Goal: Information Seeking & Learning: Learn about a topic

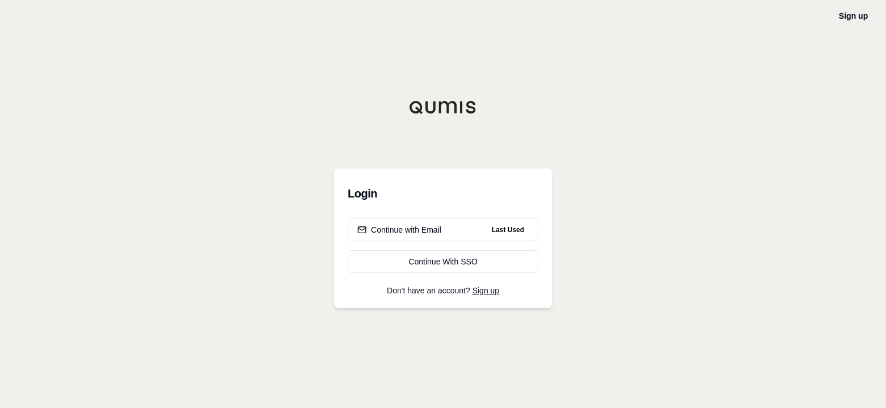
click at [405, 226] on div "Continue with Email" at bounding box center [399, 229] width 84 height 11
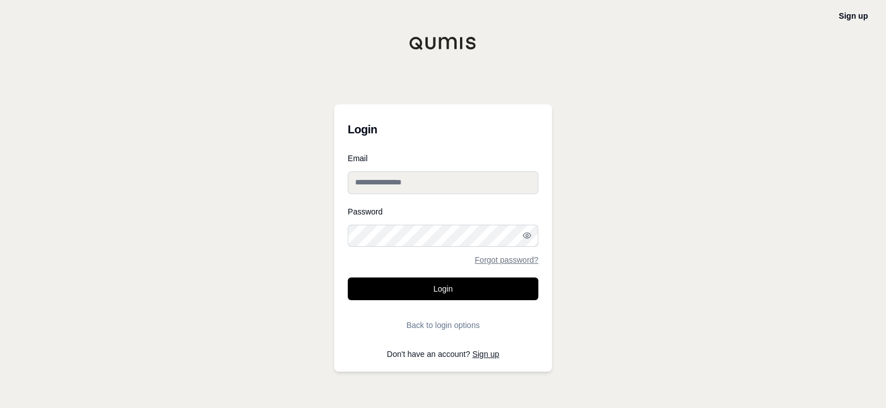
type input "**********"
click at [447, 292] on button "Login" at bounding box center [443, 288] width 191 height 23
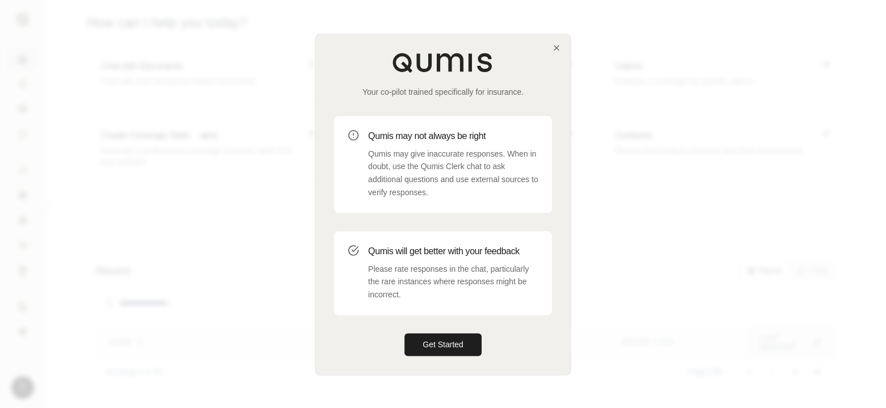
click at [475, 344] on button "Get Started" at bounding box center [443, 344] width 77 height 23
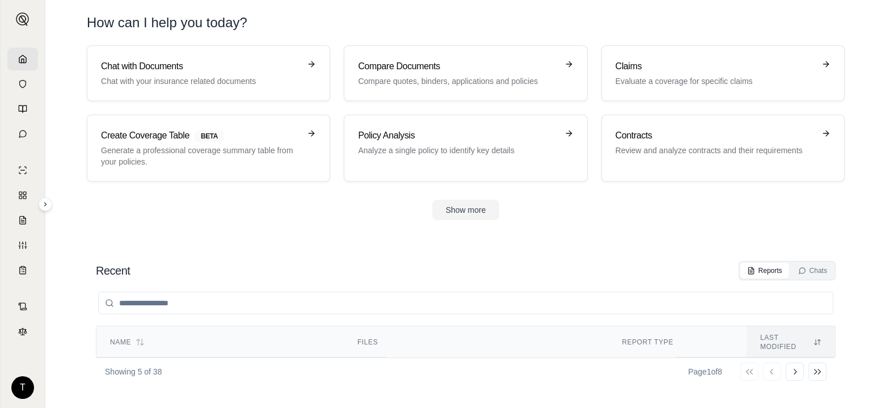
click at [694, 82] on p "Evaluate a coverage for specific claims" at bounding box center [715, 80] width 199 height 11
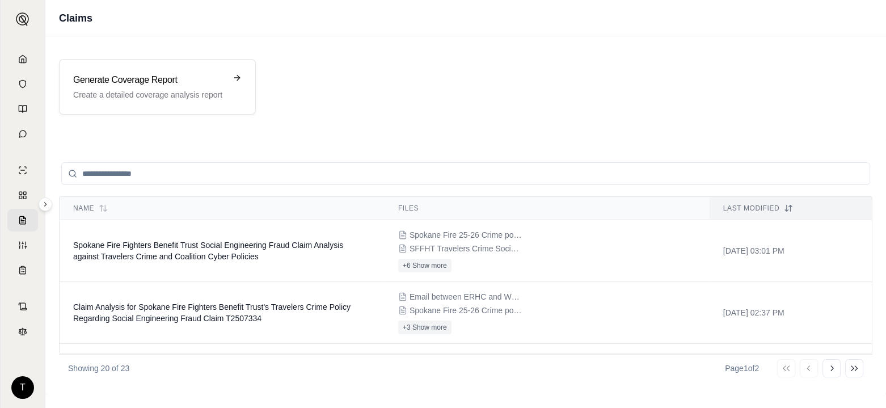
click at [172, 251] on span "Spokane Fire Fighters Benefit Trust Social Engineering Fraud Claim Analysis aga…" at bounding box center [208, 251] width 270 height 20
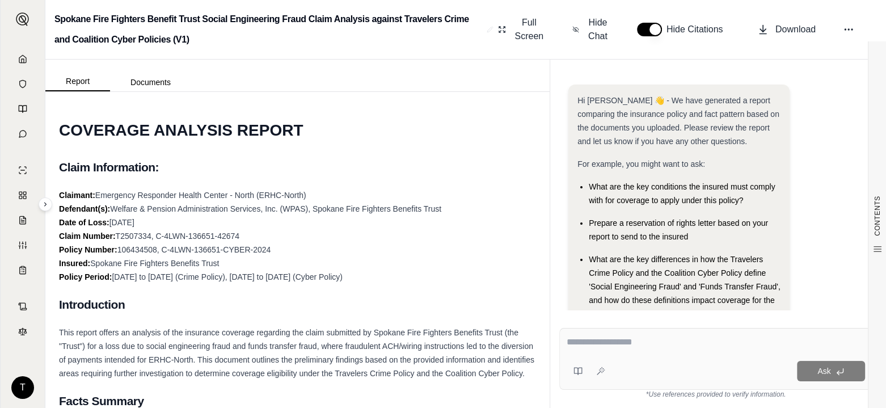
scroll to position [123, 0]
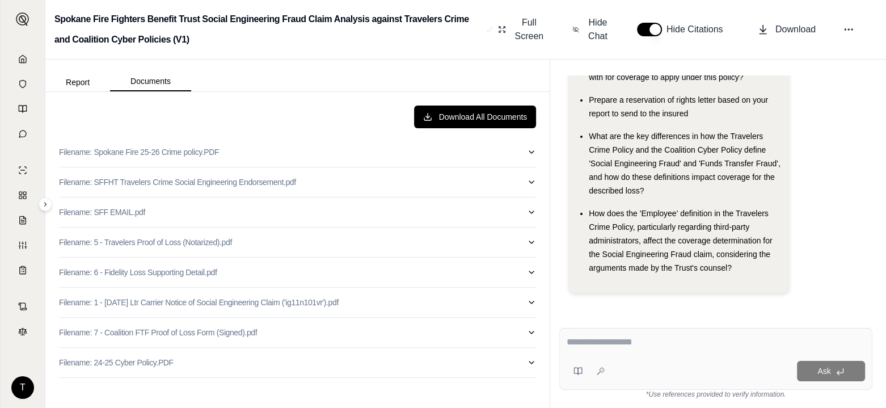
click at [150, 78] on button "Documents" at bounding box center [150, 81] width 81 height 19
click at [123, 242] on p "Filename: 5 - Travelers Proof of Loss (Notarized).pdf" at bounding box center [145, 242] width 173 height 11
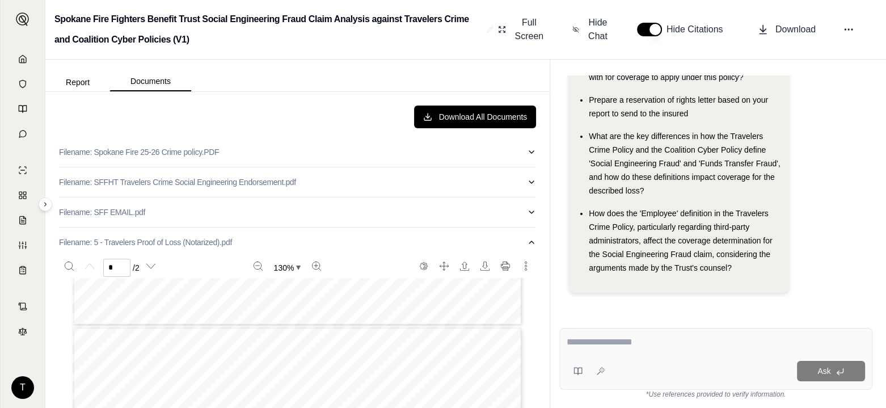
type input "*"
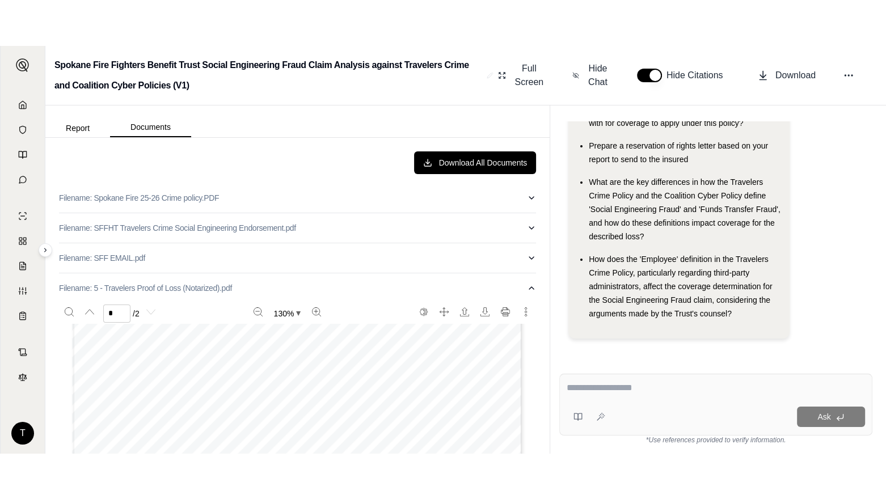
scroll to position [759, 0]
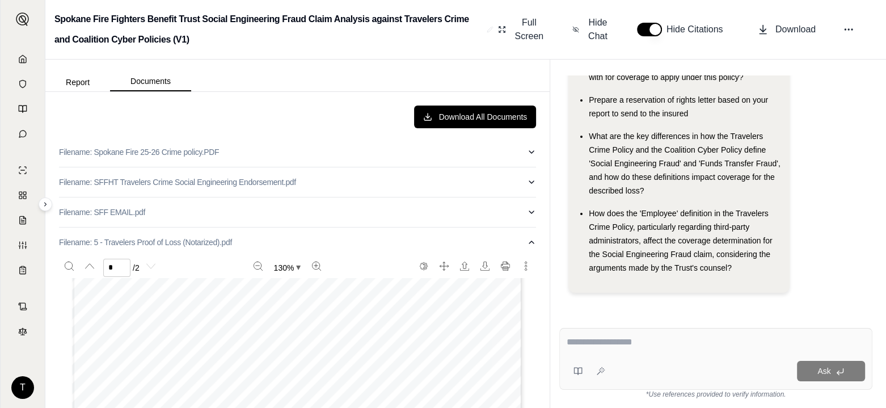
click at [79, 82] on button "Report" at bounding box center [77, 82] width 65 height 18
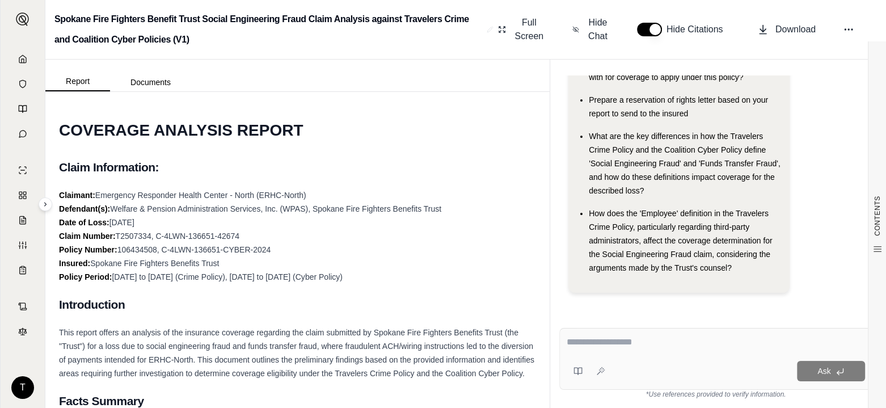
click at [153, 80] on button "Documents" at bounding box center [150, 82] width 81 height 18
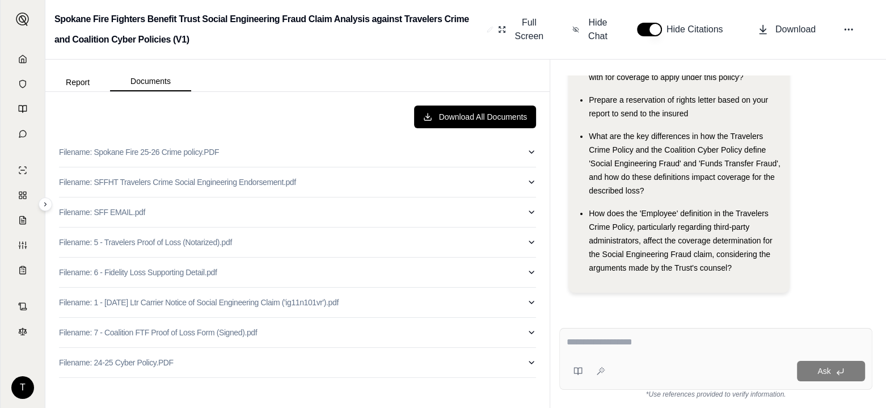
click at [144, 181] on p "Filename: SFFHT Travelers Crime Social Engineering Endorsement.pdf" at bounding box center [177, 181] width 237 height 11
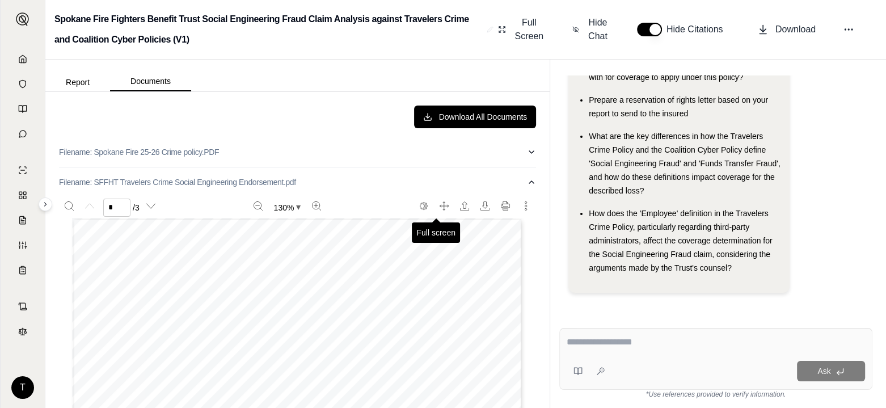
click at [440, 204] on icon "Full screen" at bounding box center [444, 205] width 9 height 9
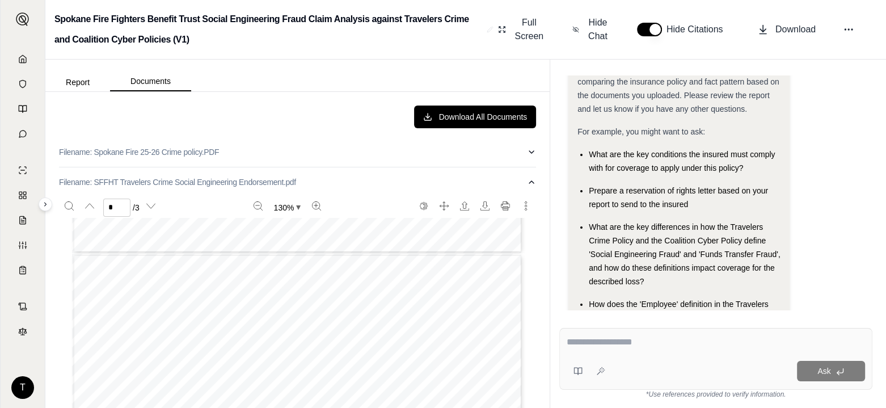
scroll to position [605, 0]
type input "*"
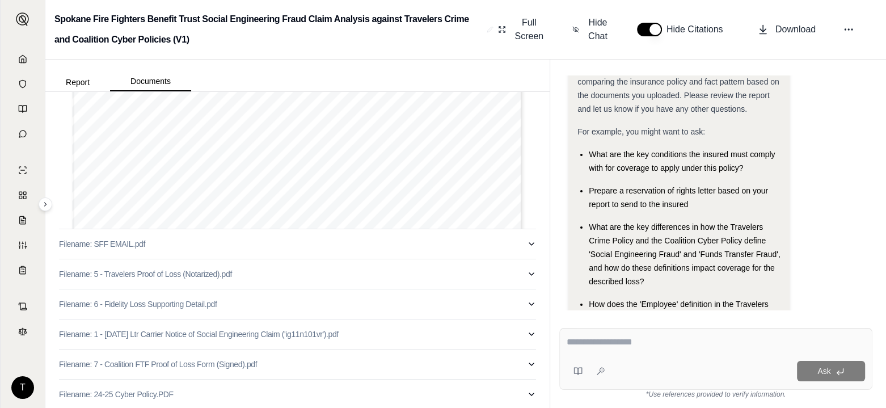
scroll to position [329, 0]
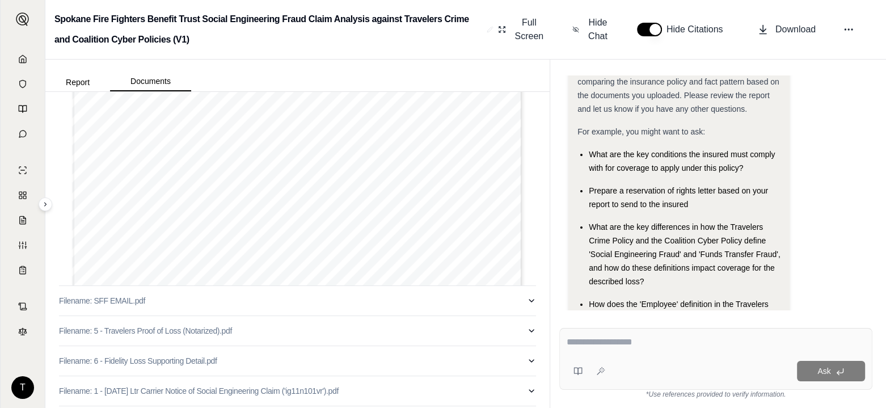
click at [132, 361] on p "Filename: 6 - Fidelity Loss Supporting Detail.pdf" at bounding box center [138, 360] width 158 height 11
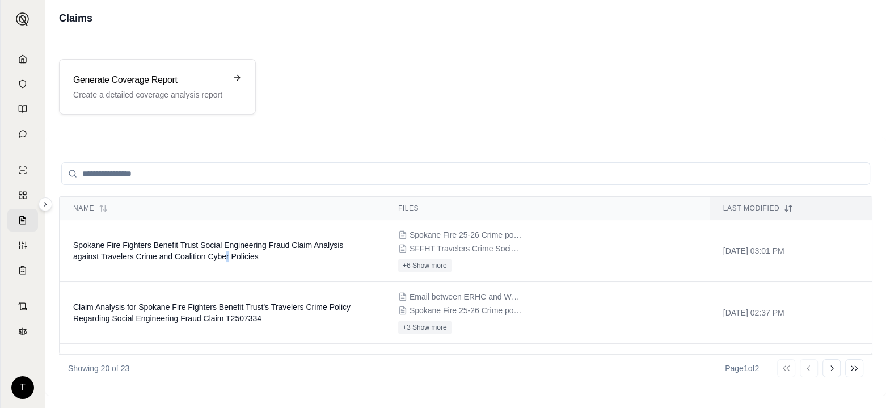
click at [227, 258] on span "Spokane Fire Fighters Benefit Trust Social Engineering Fraud Claim Analysis aga…" at bounding box center [208, 251] width 270 height 20
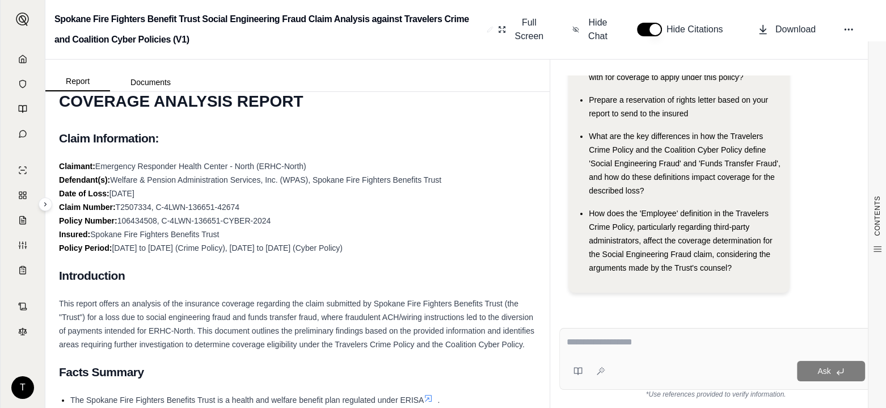
scroll to position [57, 0]
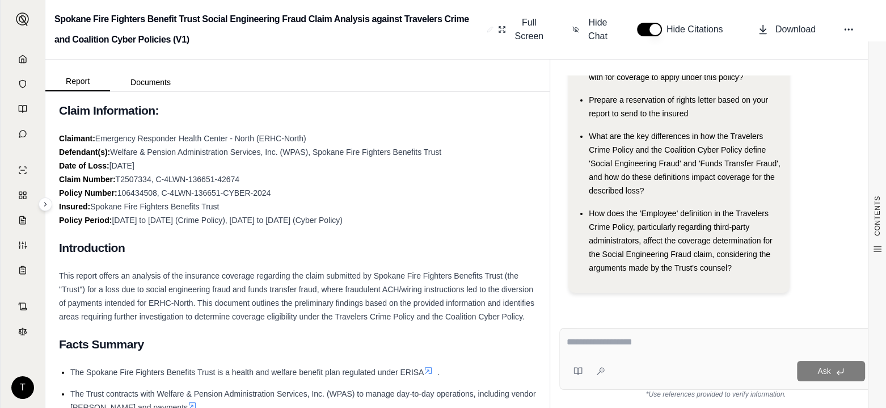
click at [147, 85] on button "Documents" at bounding box center [150, 82] width 81 height 18
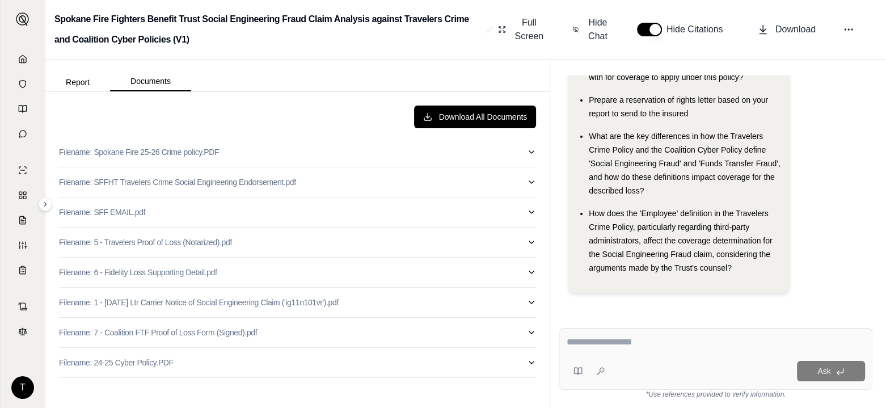
click at [172, 300] on p "Filename: 1 - [DATE] Ltr Carrier Notice of Social Engineering Claim ('ig11n101v…" at bounding box center [199, 302] width 280 height 11
click at [151, 183] on p "Filename: SFFHT Travelers Crime Social Engineering Endorsement.pdf" at bounding box center [177, 181] width 237 height 11
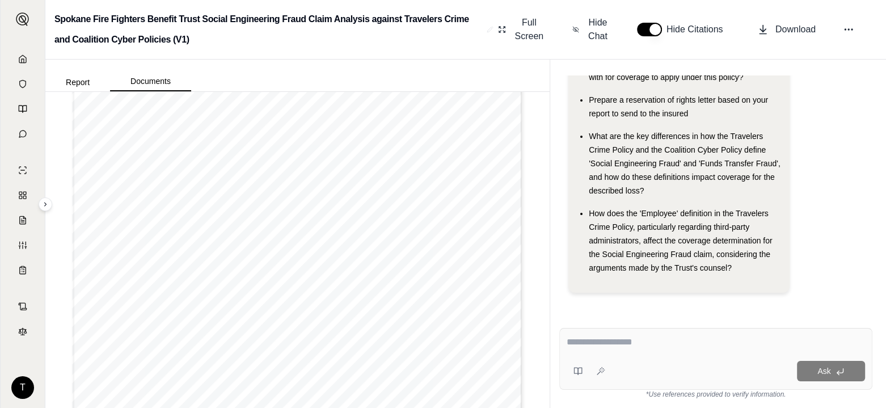
scroll to position [227, 0]
type input "*"
click at [69, 82] on button "Report" at bounding box center [77, 82] width 65 height 18
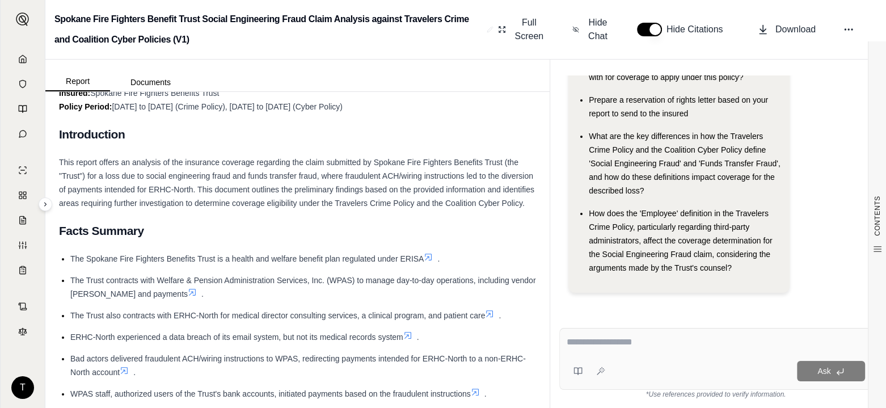
click at [153, 81] on button "Documents" at bounding box center [150, 82] width 81 height 18
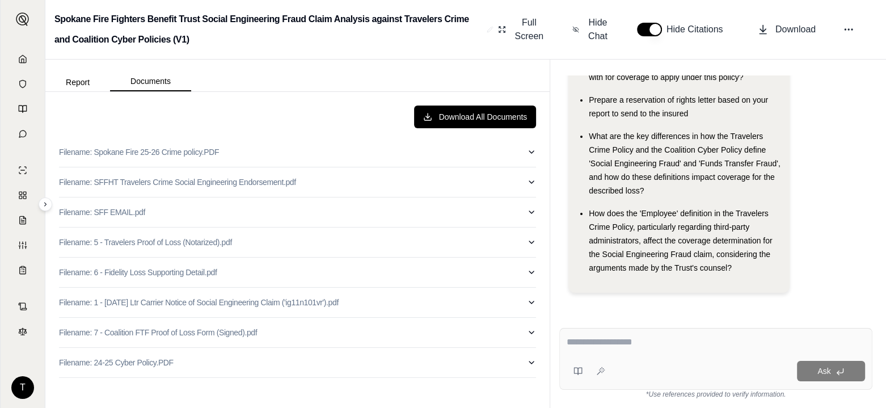
scroll to position [0, 0]
click at [199, 300] on p "Filename: 1 - [DATE] Ltr Carrier Notice of Social Engineering Claim ('ig11n101v…" at bounding box center [199, 302] width 280 height 11
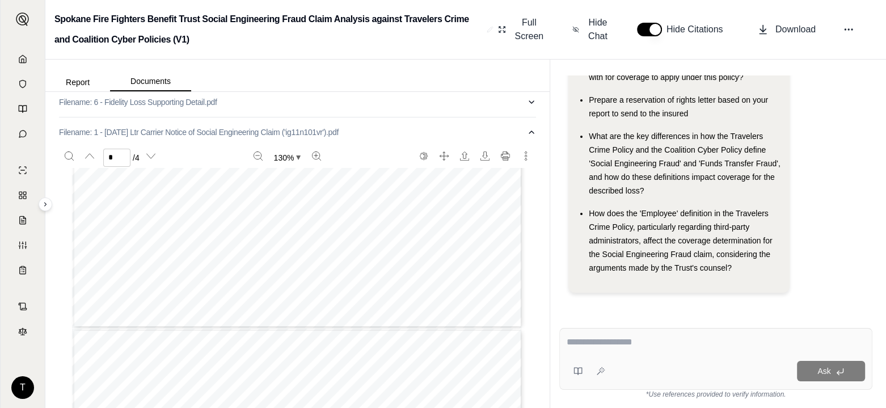
scroll to position [1532, 0]
type input "*"
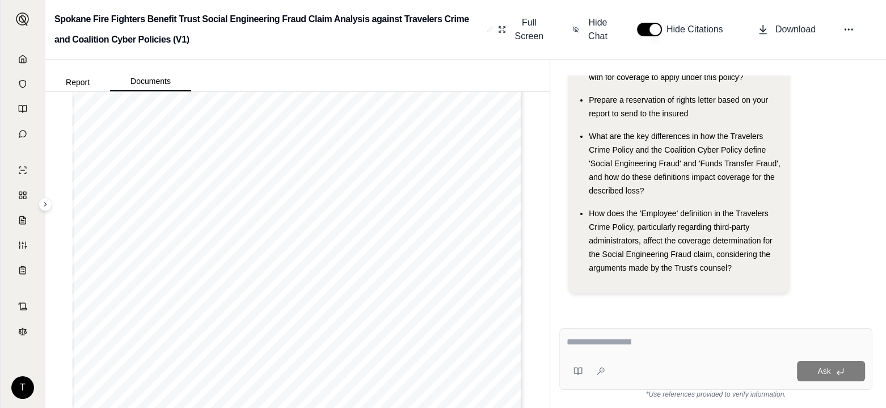
scroll to position [272, 0]
click at [72, 77] on button "Report" at bounding box center [77, 82] width 65 height 18
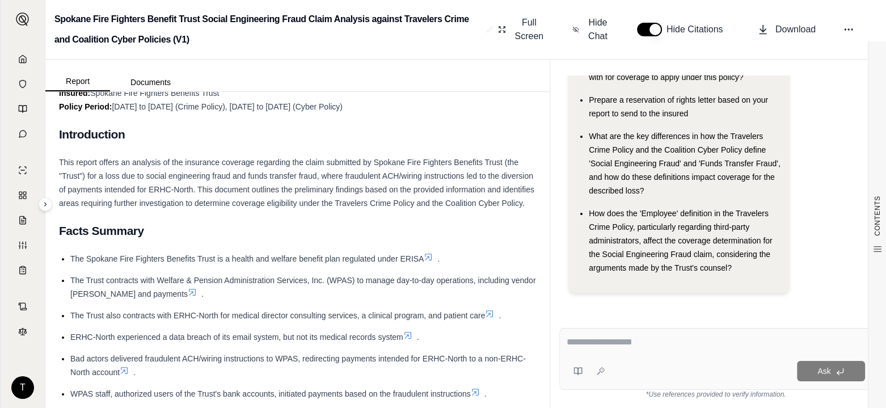
scroll to position [0, 0]
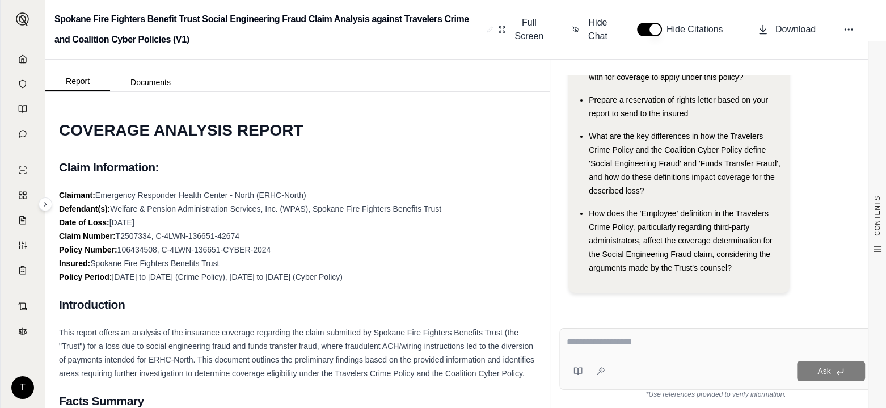
click at [144, 83] on button "Documents" at bounding box center [150, 82] width 81 height 18
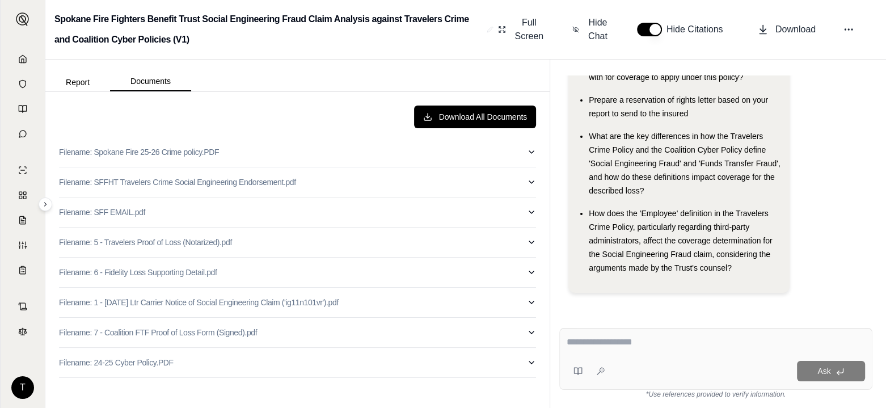
click at [186, 182] on p "Filename: SFFHT Travelers Crime Social Engineering Endorsement.pdf" at bounding box center [177, 181] width 237 height 11
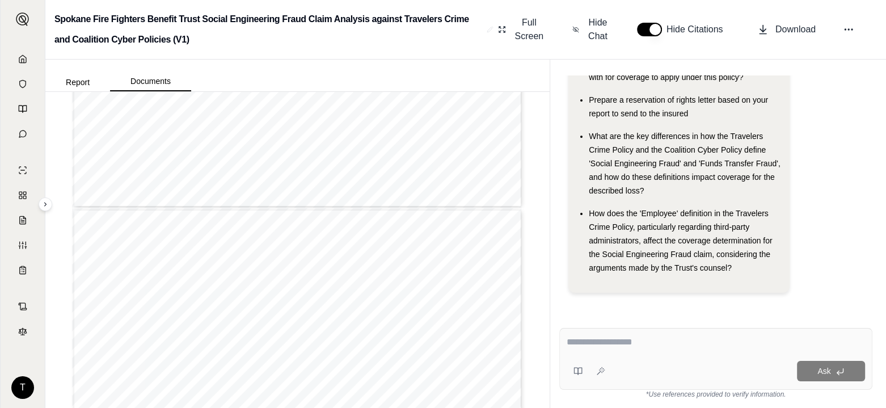
scroll to position [454, 0]
type input "*"
click at [79, 85] on button "Report" at bounding box center [77, 82] width 65 height 18
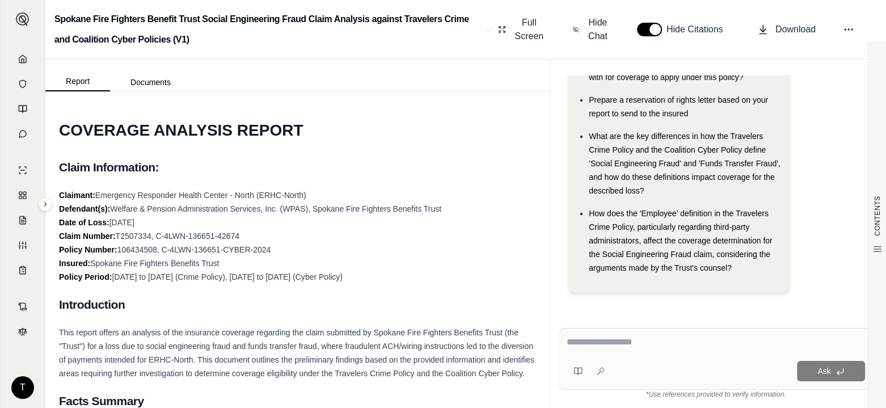
click at [149, 79] on button "Documents" at bounding box center [150, 82] width 81 height 18
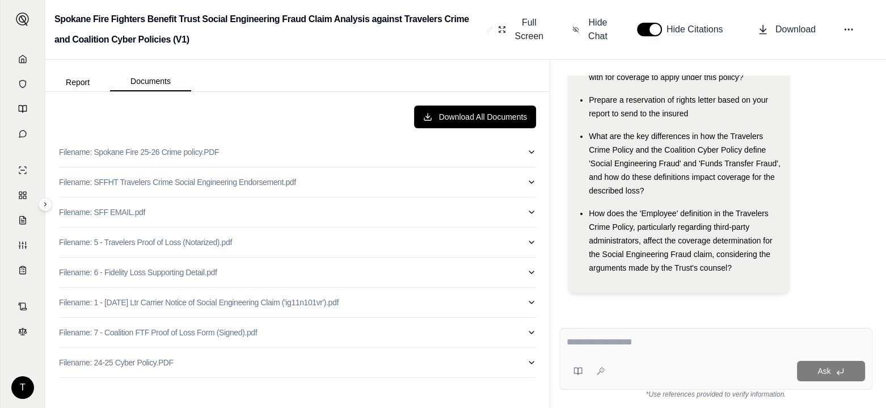
click at [153, 150] on p "Filename: Spokane Fire 25-26 Crime policy.PDF" at bounding box center [139, 151] width 160 height 11
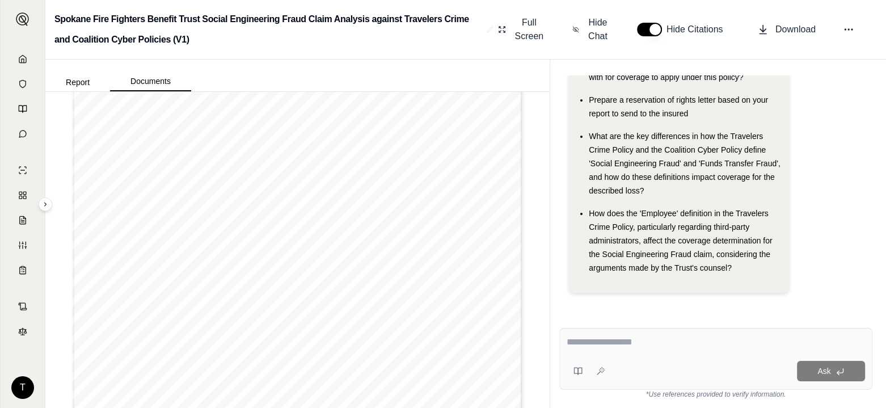
scroll to position [11875, 0]
type input "**"
click at [573, 340] on textarea at bounding box center [716, 342] width 298 height 14
type textarea "**********"
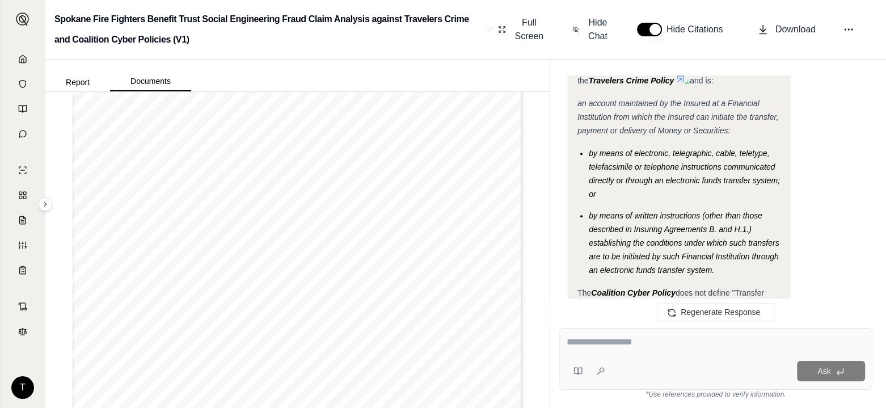
scroll to position [8970, 0]
type input "**"
click at [79, 83] on button "Report" at bounding box center [77, 82] width 65 height 18
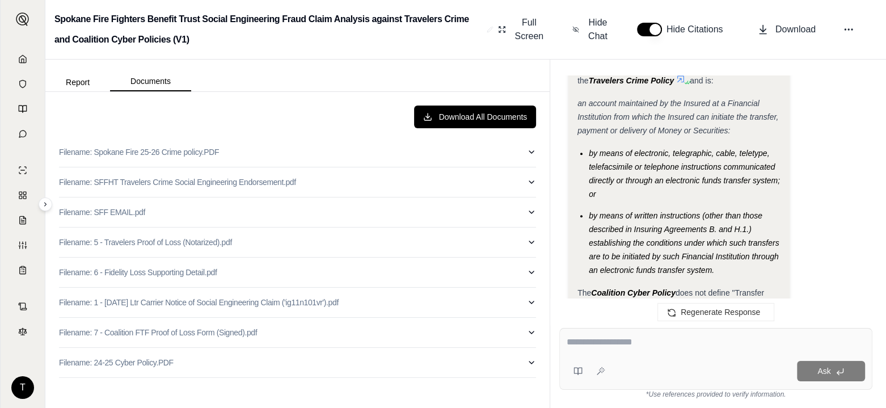
click at [145, 83] on button "Documents" at bounding box center [150, 81] width 81 height 19
click at [117, 208] on p "Filename: SFF EMAIL.pdf" at bounding box center [102, 212] width 86 height 11
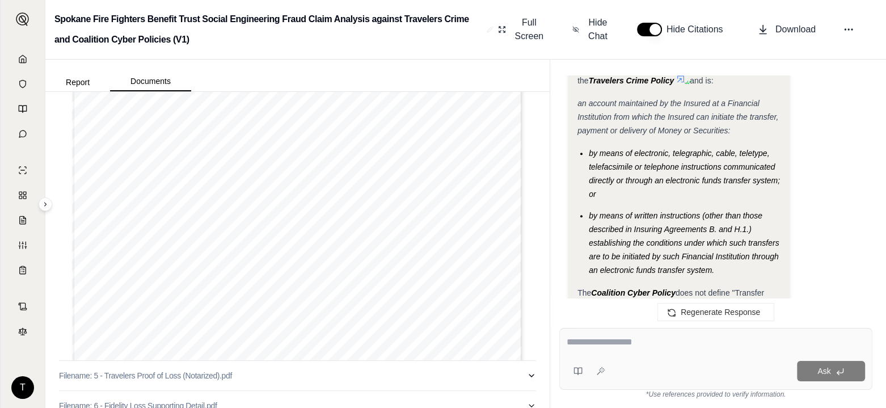
scroll to position [305, 0]
type input "*"
click at [77, 85] on button "Report" at bounding box center [77, 82] width 65 height 18
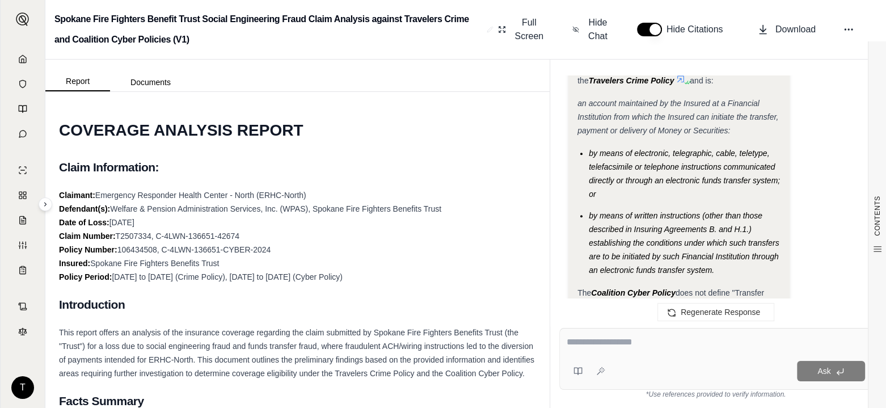
click at [155, 84] on button "Documents" at bounding box center [150, 82] width 81 height 18
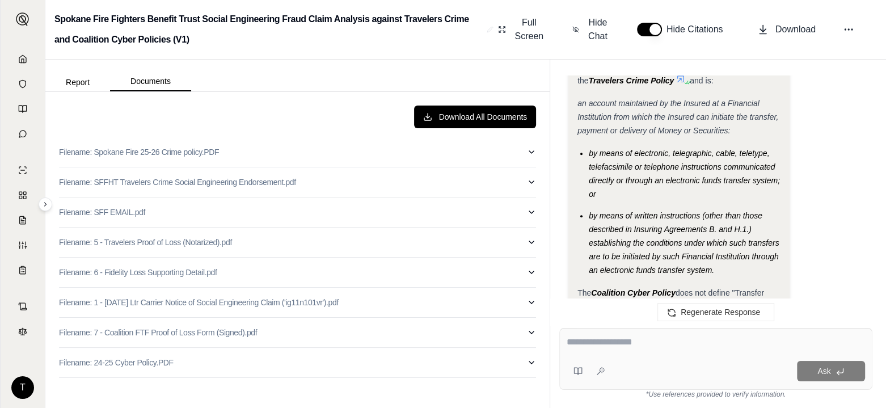
click at [145, 79] on button "Documents" at bounding box center [150, 81] width 81 height 19
click at [162, 151] on p "Filename: Spokane Fire 25-26 Crime policy.PDF" at bounding box center [139, 151] width 160 height 11
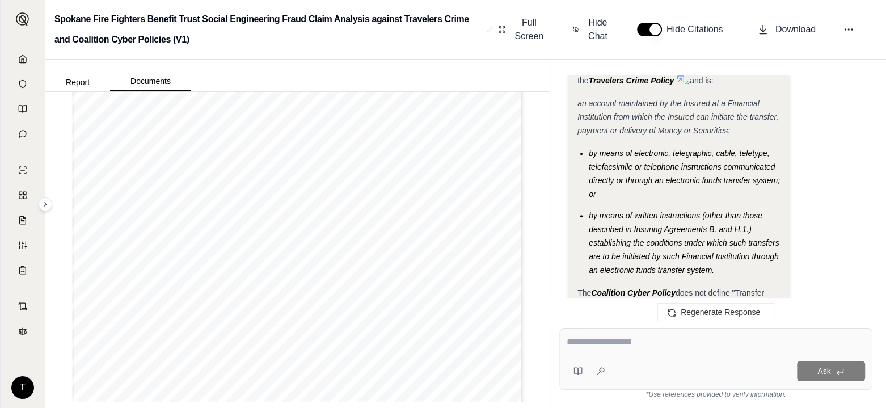
scroll to position [6411, 0]
type input "**"
click at [76, 82] on button "Report" at bounding box center [77, 82] width 65 height 18
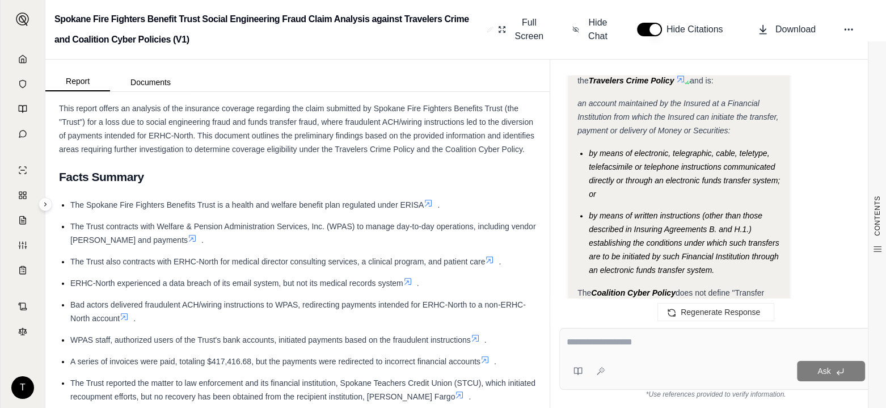
scroll to position [340, 0]
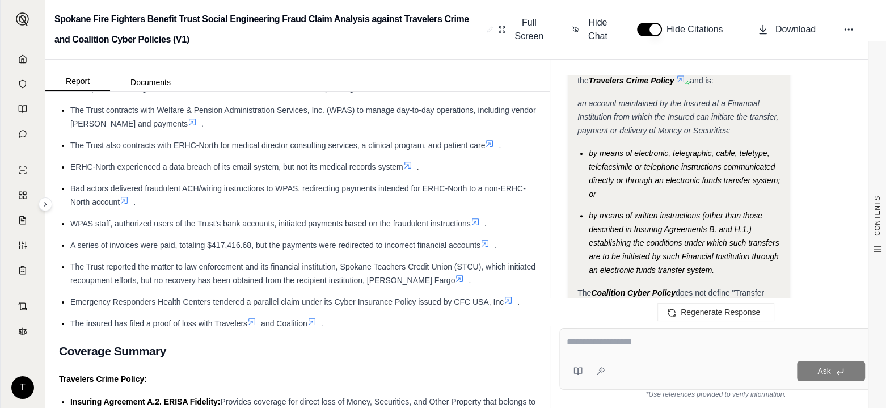
click at [151, 79] on button "Documents" at bounding box center [150, 82] width 81 height 18
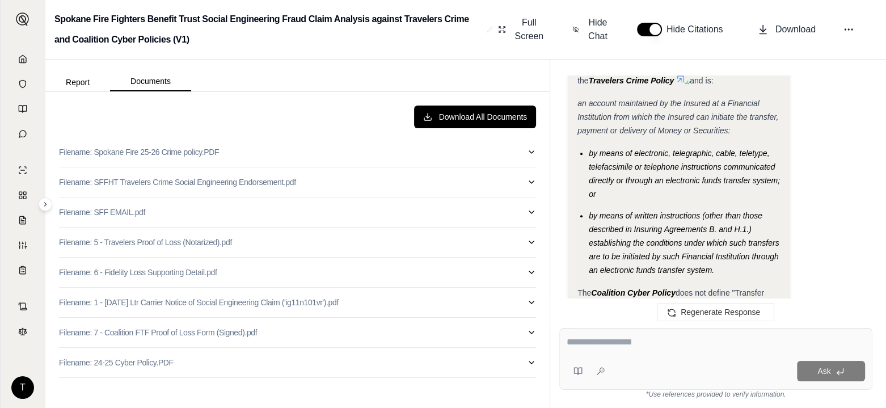
click at [196, 304] on p "Filename: 1 - [DATE] Ltr Carrier Notice of Social Engineering Claim ('ig11n101v…" at bounding box center [199, 302] width 280 height 11
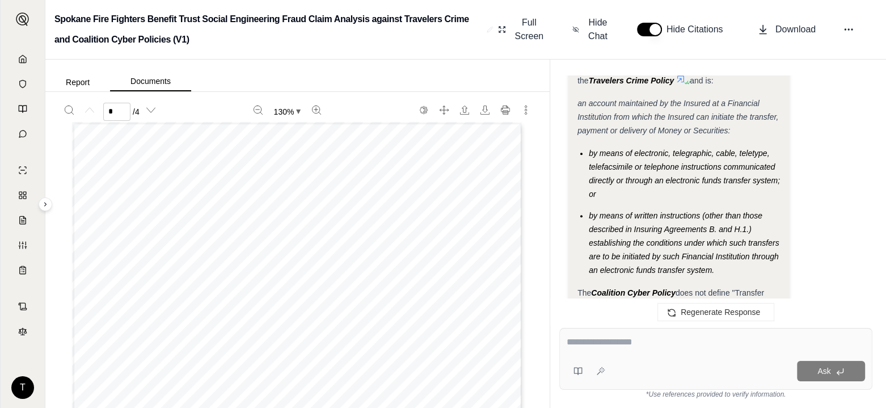
scroll to position [113, 0]
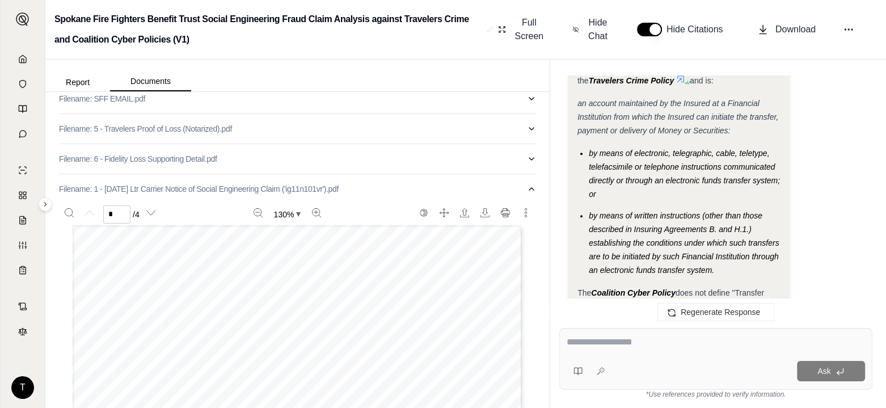
click at [77, 78] on button "Report" at bounding box center [77, 82] width 65 height 18
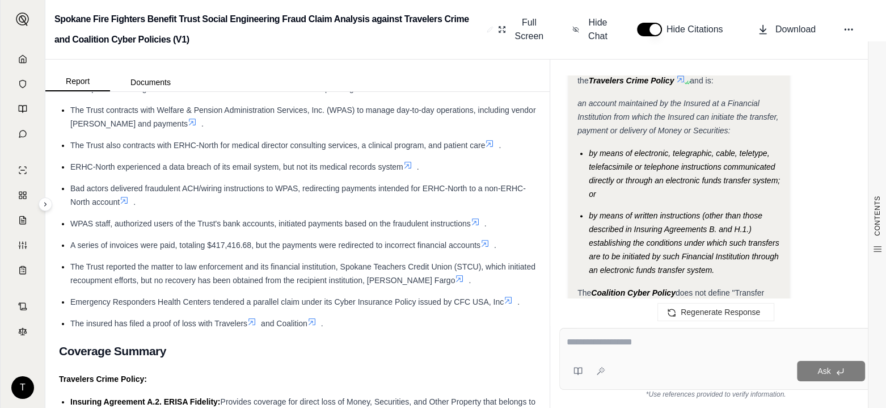
scroll to position [0, 0]
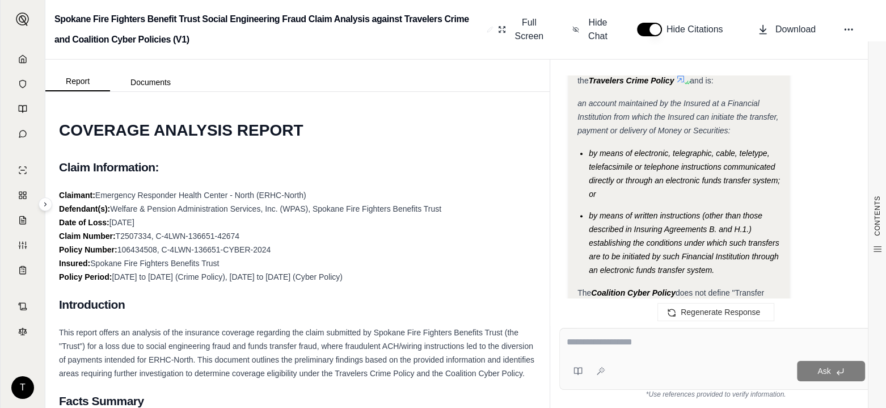
click at [162, 82] on button "Documents" at bounding box center [150, 82] width 81 height 18
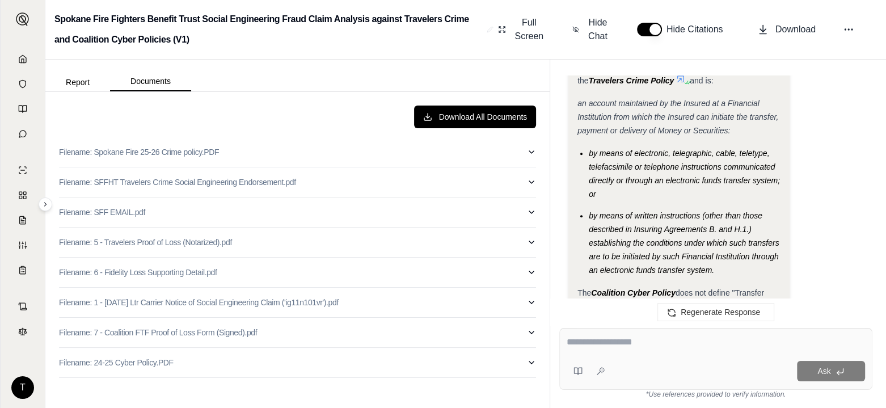
click at [190, 182] on p "Filename: SFFHT Travelers Crime Social Engineering Endorsement.pdf" at bounding box center [177, 181] width 237 height 11
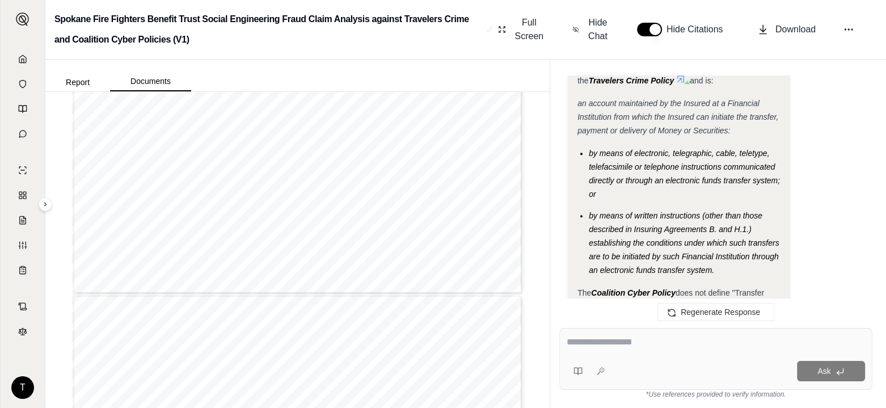
scroll to position [284, 0]
type input "*"
click at [80, 81] on button "Report" at bounding box center [77, 82] width 65 height 18
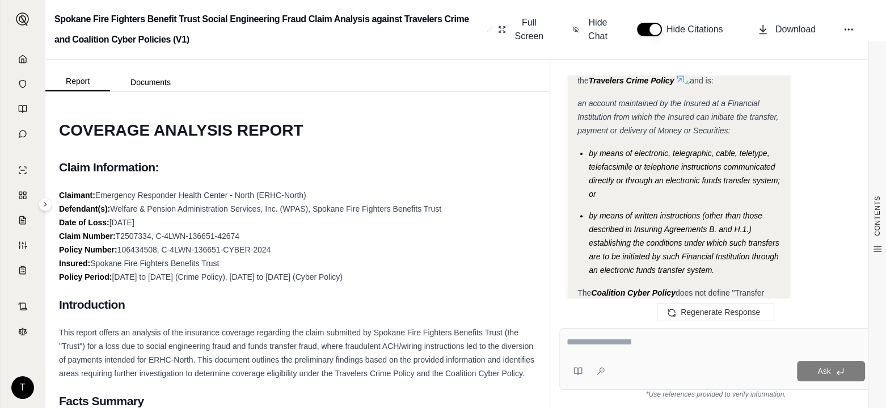
click at [153, 84] on button "Documents" at bounding box center [150, 82] width 81 height 18
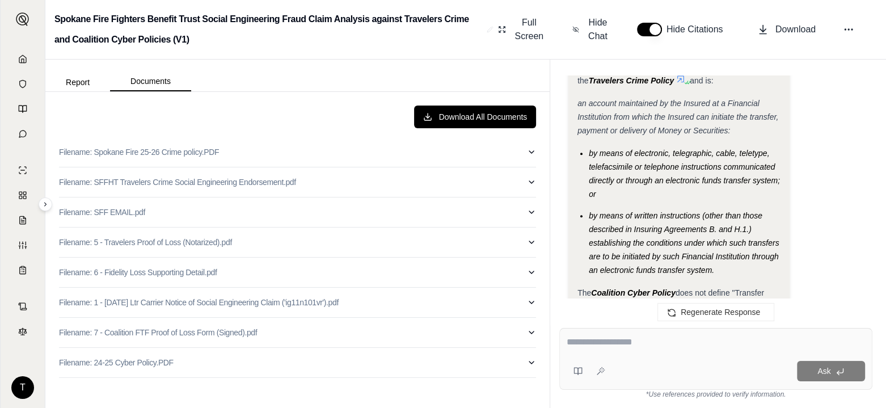
click at [163, 155] on p "Filename: Spokane Fire 25-26 Crime policy.PDF" at bounding box center [139, 151] width 160 height 11
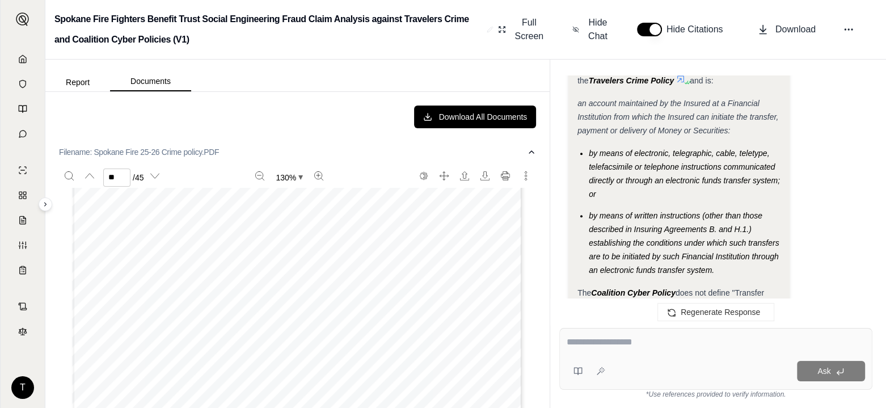
scroll to position [9362, 0]
type input "**"
click at [81, 81] on button "Report" at bounding box center [77, 82] width 65 height 18
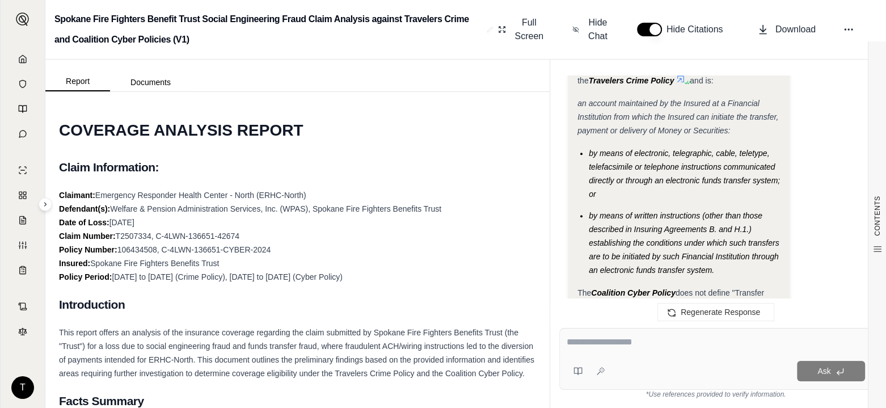
click at [147, 79] on button "Documents" at bounding box center [150, 82] width 81 height 18
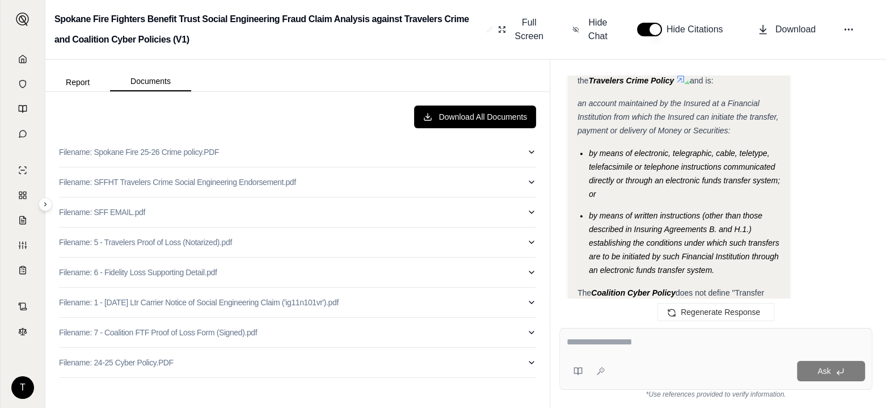
click at [190, 184] on p "Filename: SFFHT Travelers Crime Social Engineering Endorsement.pdf" at bounding box center [177, 181] width 237 height 11
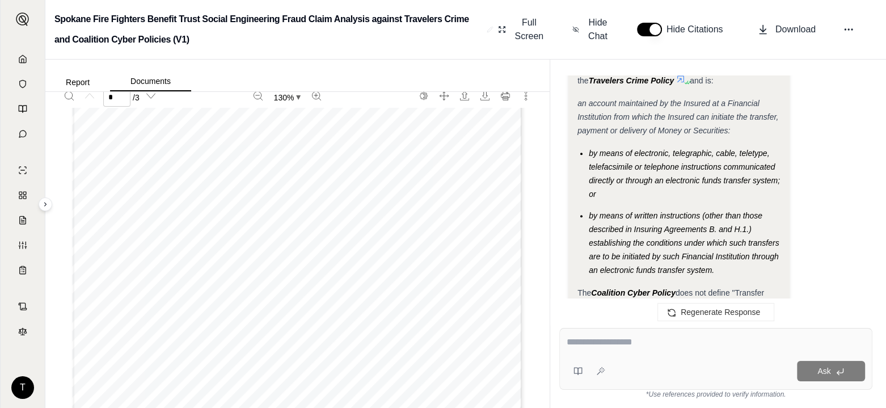
scroll to position [134, 0]
click at [73, 81] on button "Report" at bounding box center [77, 82] width 65 height 18
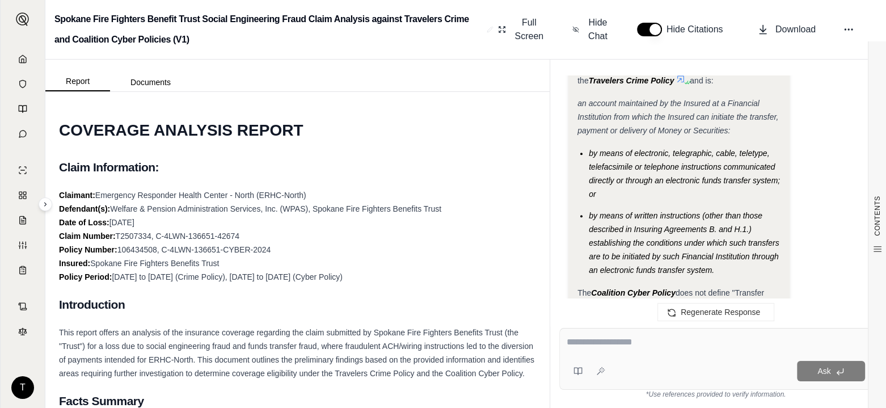
click at [145, 82] on button "Documents" at bounding box center [150, 82] width 81 height 18
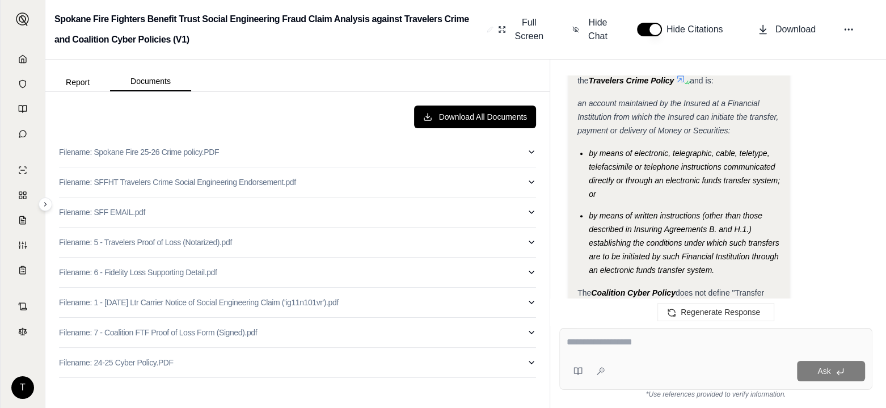
click at [145, 363] on p "Filename: 24-25 Cyber Policy.PDF" at bounding box center [116, 362] width 115 height 11
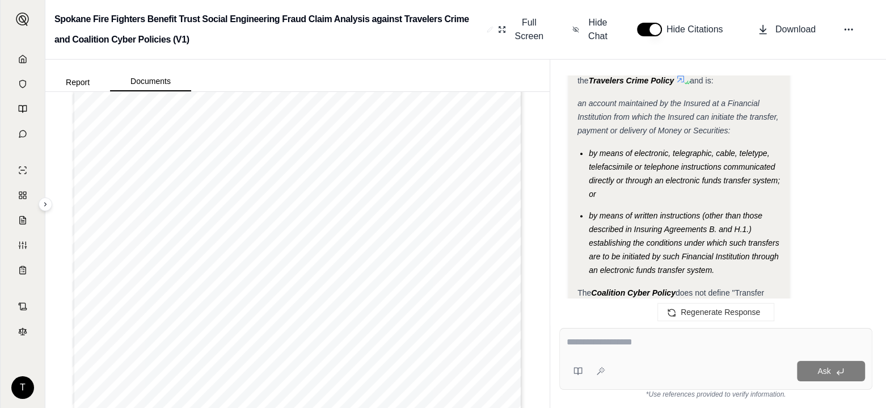
scroll to position [10667, 0]
type input "**"
click at [588, 344] on textarea at bounding box center [716, 342] width 298 height 14
type textarea "*"
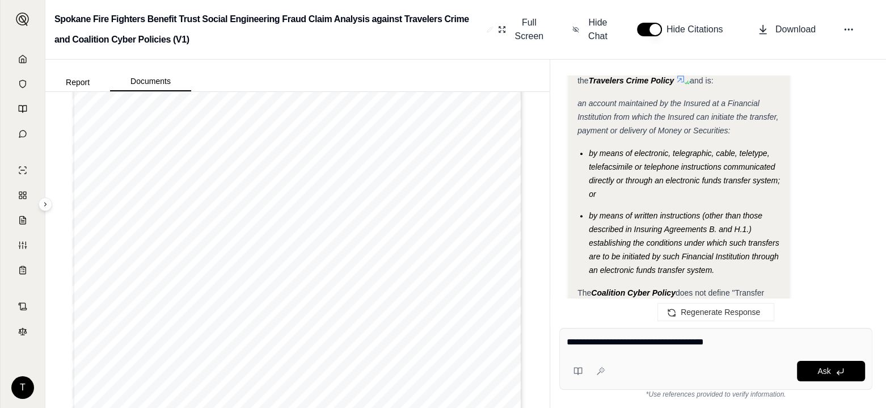
type textarea "**********"
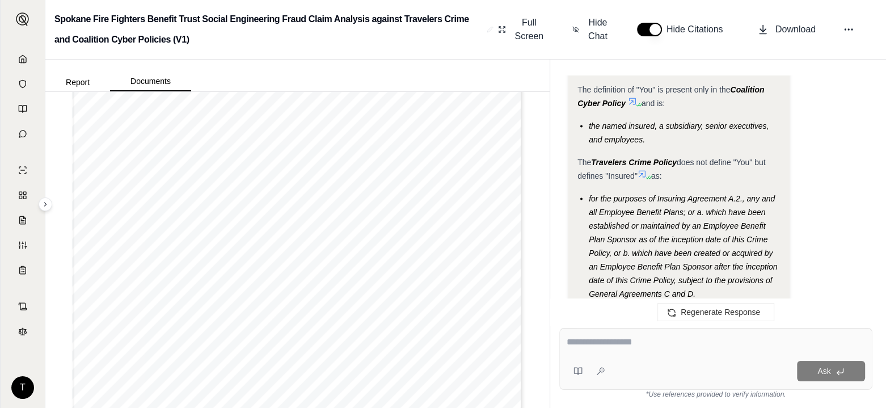
scroll to position [2071, 0]
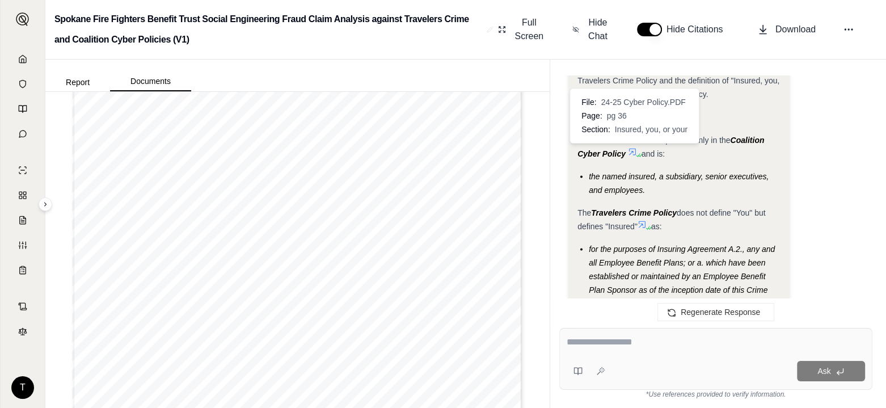
click at [634, 148] on icon at bounding box center [632, 151] width 7 height 7
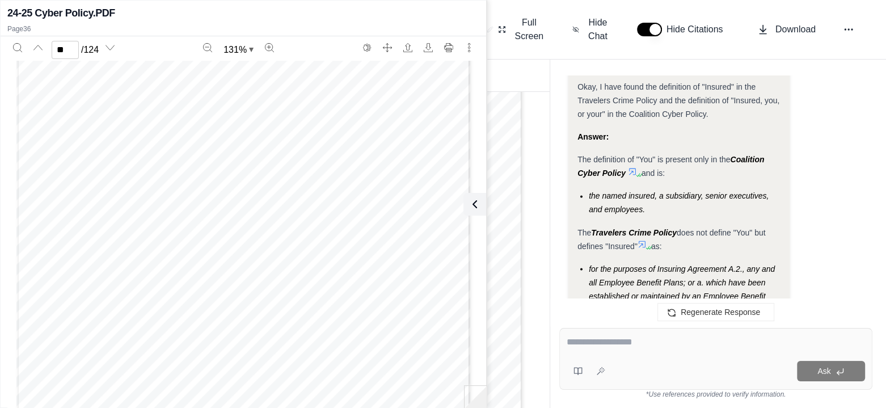
scroll to position [21038, 0]
type input "**"
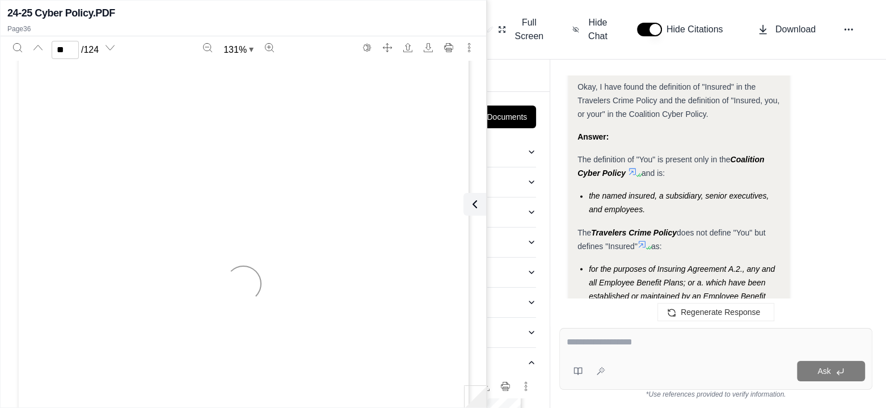
type input "**"
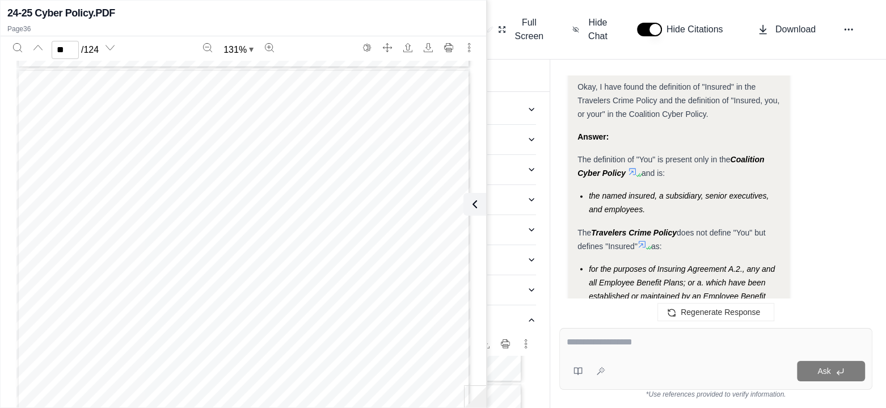
scroll to position [8424, 0]
drag, startPoint x: 473, startPoint y: 206, endPoint x: 468, endPoint y: 123, distance: 83.5
click at [468, 123] on div "24-25 Cyber Policy.PDF Page 36 ** / 124 131 % Coalition Insurance Solutions, In…" at bounding box center [244, 204] width 486 height 402
type input "*"
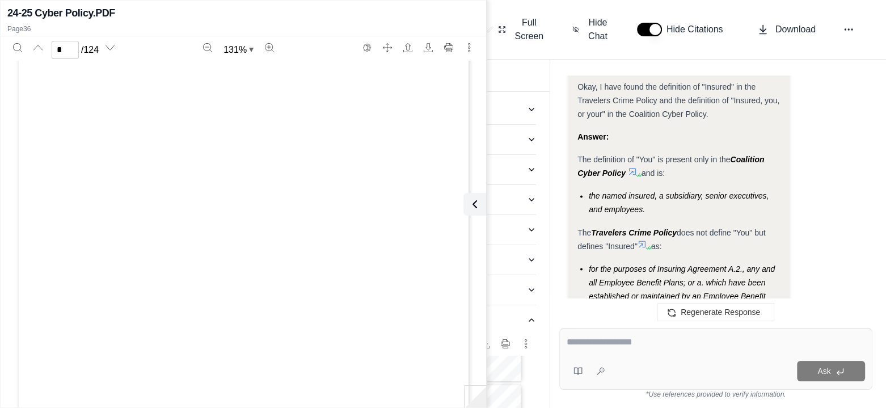
scroll to position [0, 0]
click at [476, 200] on icon at bounding box center [475, 204] width 14 height 14
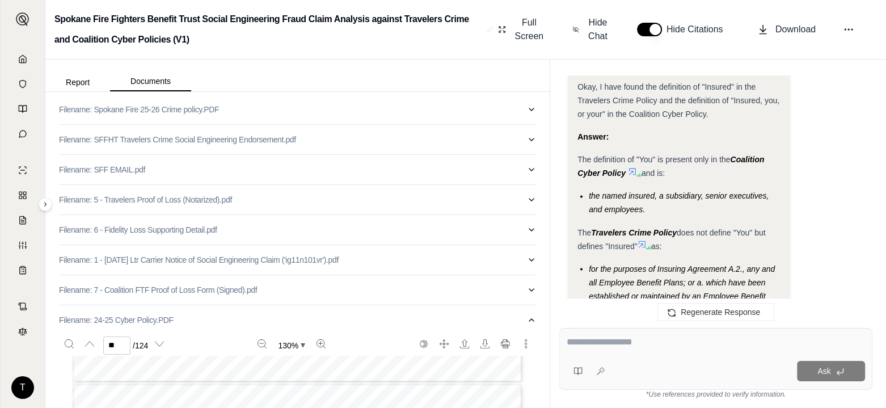
scroll to position [2241, 0]
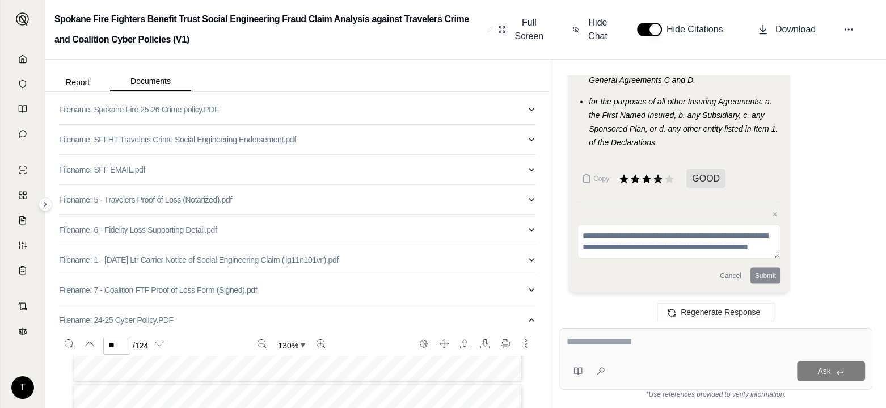
click at [137, 110] on p "Filename: Spokane Fire 25-26 Crime policy.PDF" at bounding box center [139, 109] width 160 height 11
type input "**"
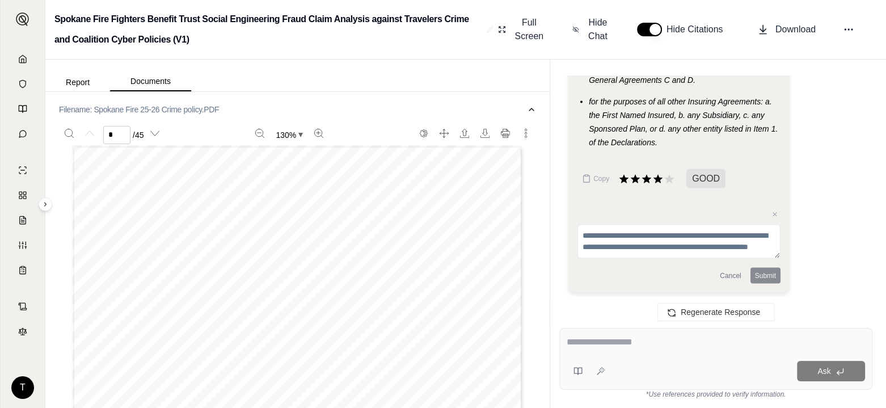
click at [81, 81] on button "Report" at bounding box center [77, 82] width 65 height 18
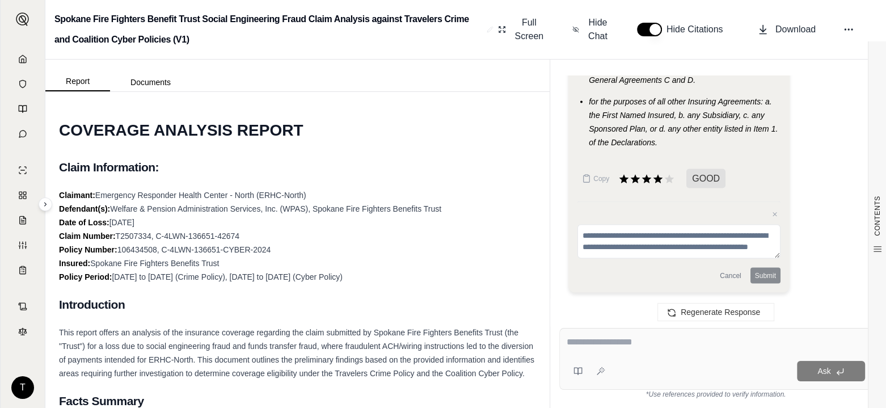
click at [161, 78] on button "Documents" at bounding box center [150, 82] width 81 height 18
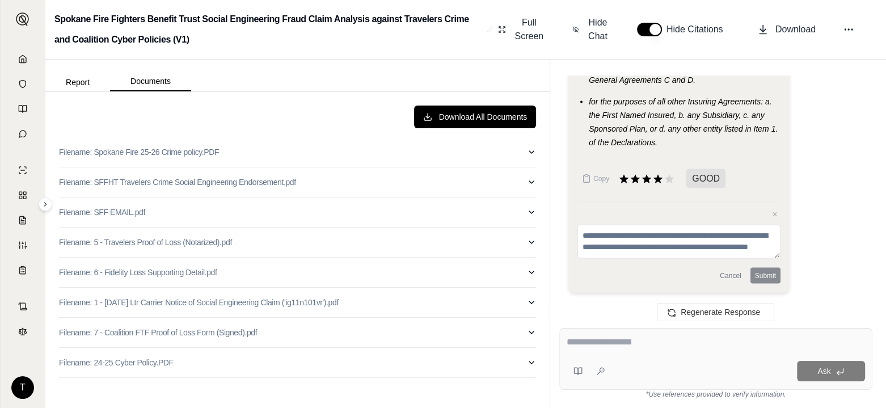
click at [146, 365] on p "Filename: 24-25 Cyber Policy.PDF" at bounding box center [116, 362] width 115 height 11
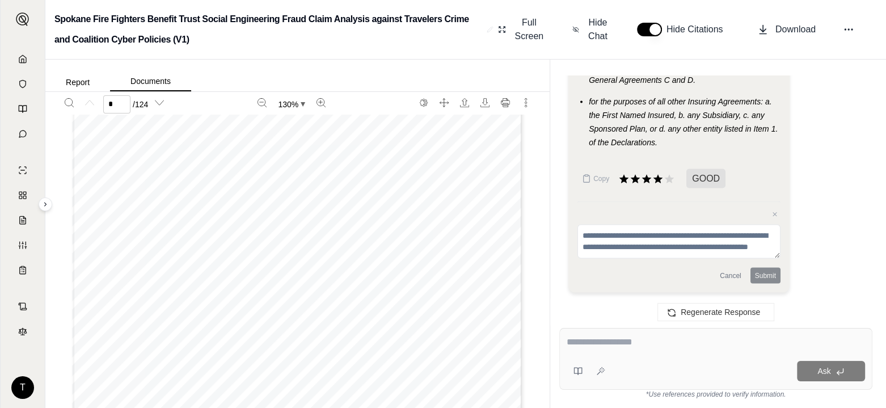
scroll to position [113, 0]
drag, startPoint x: 119, startPoint y: 102, endPoint x: 96, endPoint y: 103, distance: 22.8
click at [96, 103] on div "Previous page * / 124" at bounding box center [114, 104] width 111 height 21
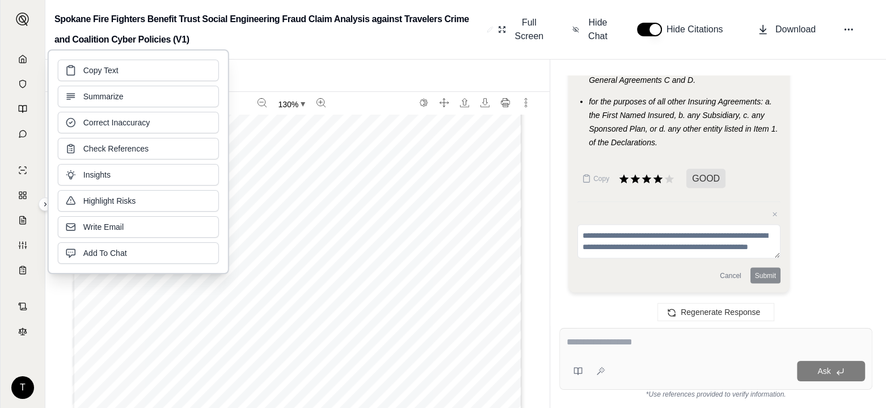
click at [287, 58] on div "Spokane Fire Fighters Benefit Trust Social Engineering Fraud Claim Analysis aga…" at bounding box center [465, 30] width 841 height 60
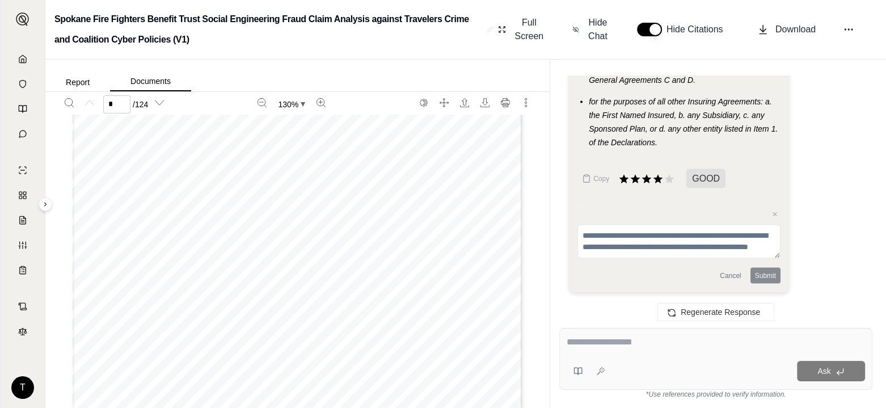
click at [114, 101] on input "*" at bounding box center [116, 104] width 27 height 18
type input "*"
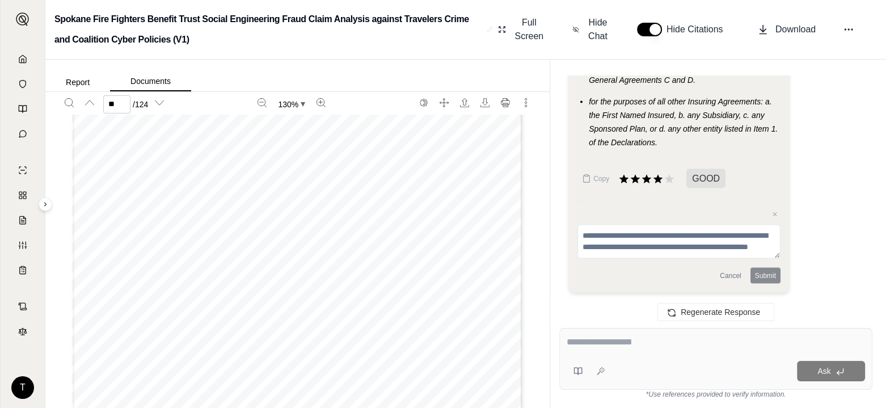
scroll to position [20187, 0]
type input "**"
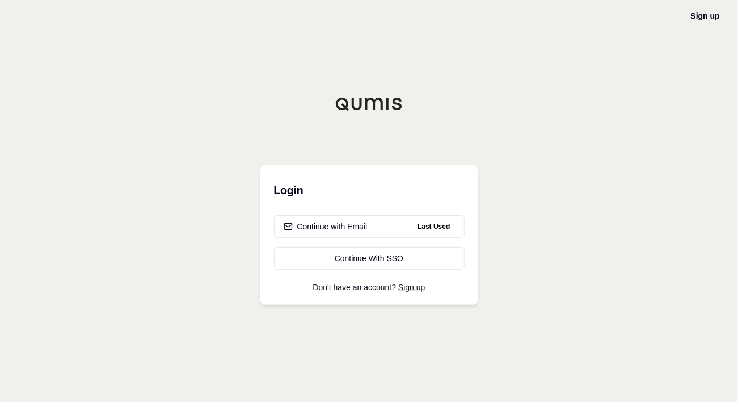
click at [336, 225] on div "Continue with Email" at bounding box center [326, 226] width 84 height 11
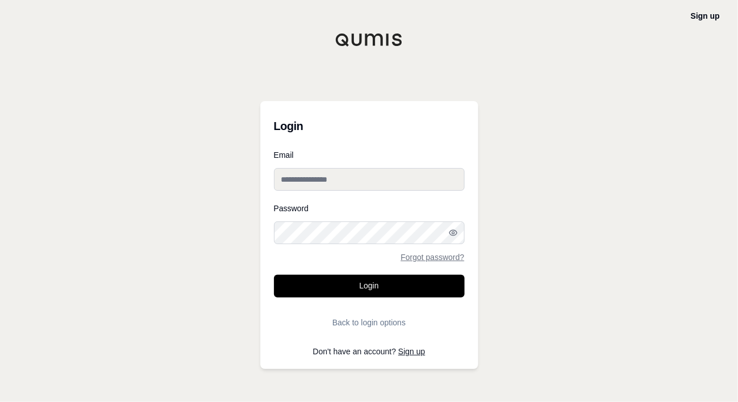
type input "**********"
click at [366, 283] on button "Login" at bounding box center [369, 286] width 191 height 23
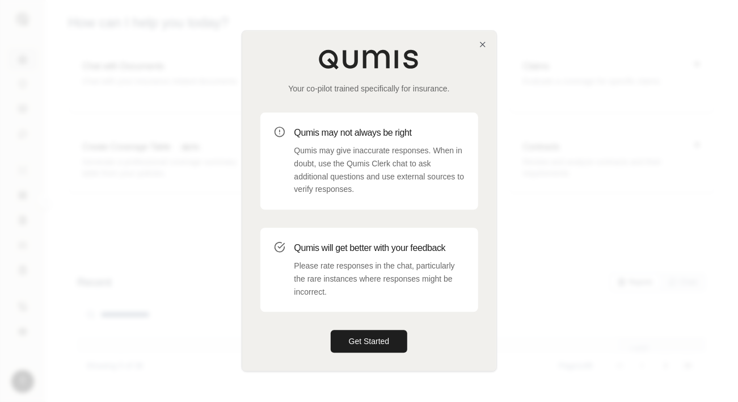
click at [371, 336] on button "Get Started" at bounding box center [369, 341] width 77 height 23
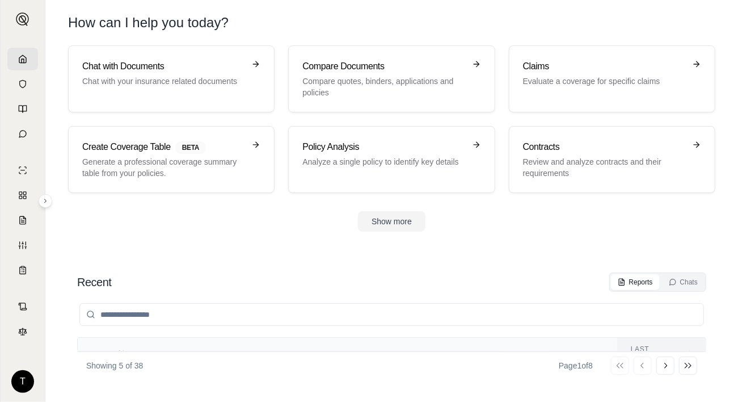
click at [557, 96] on div "Claims Evaluate a coverage for specific claims" at bounding box center [612, 79] width 178 height 39
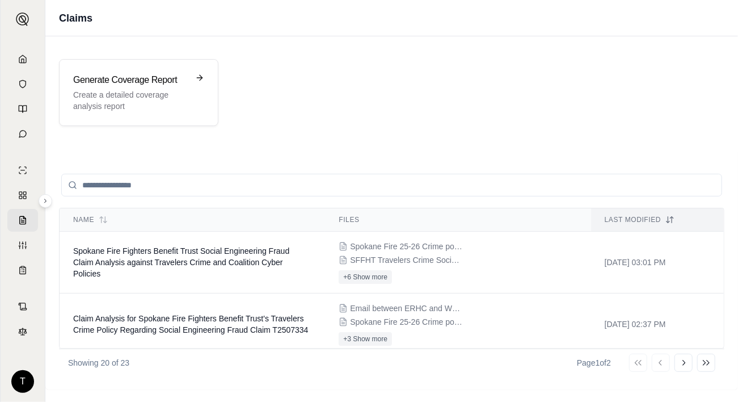
click at [162, 262] on span "Spokane Fire Fighters Benefit Trust Social Engineering Fraud Claim Analysis aga…" at bounding box center [181, 262] width 216 height 32
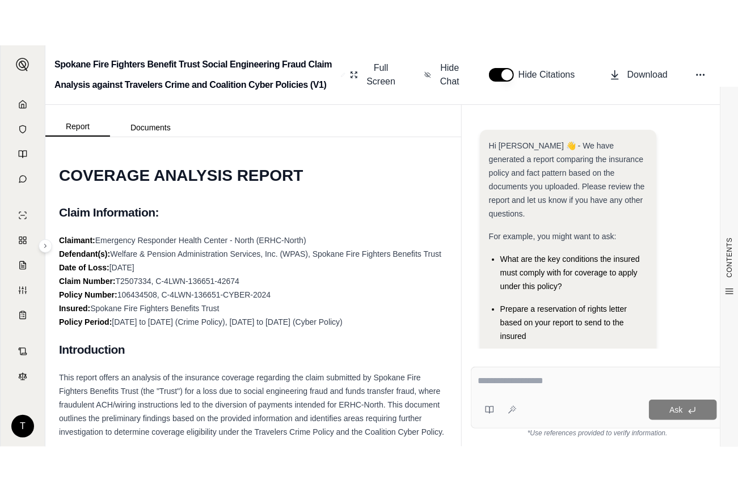
scroll to position [197, 0]
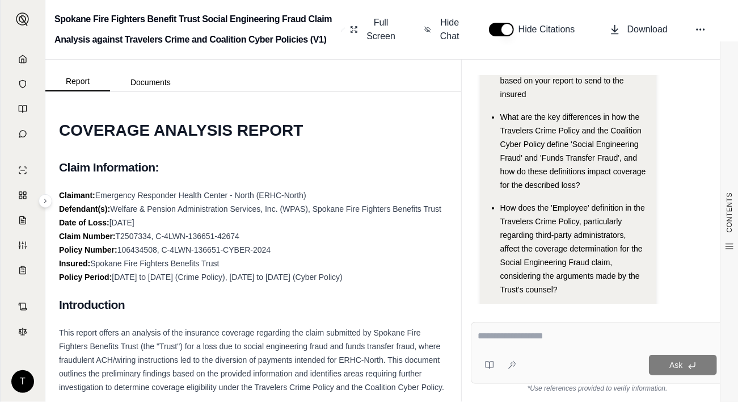
click at [141, 78] on button "Documents" at bounding box center [150, 82] width 81 height 18
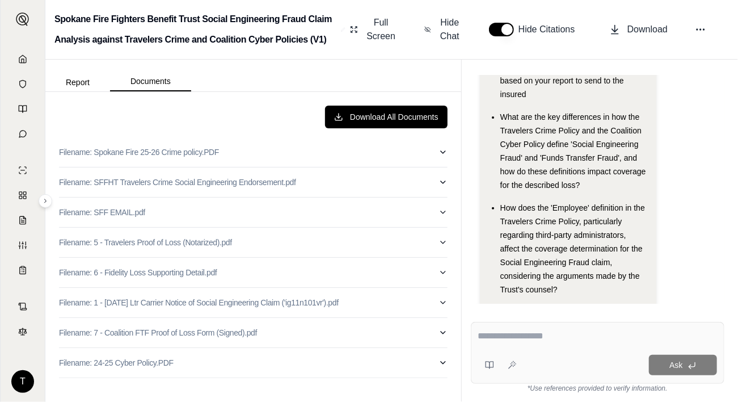
click at [154, 154] on p "Filename: Spokane Fire 25-26 Crime policy.PDF" at bounding box center [139, 151] width 160 height 11
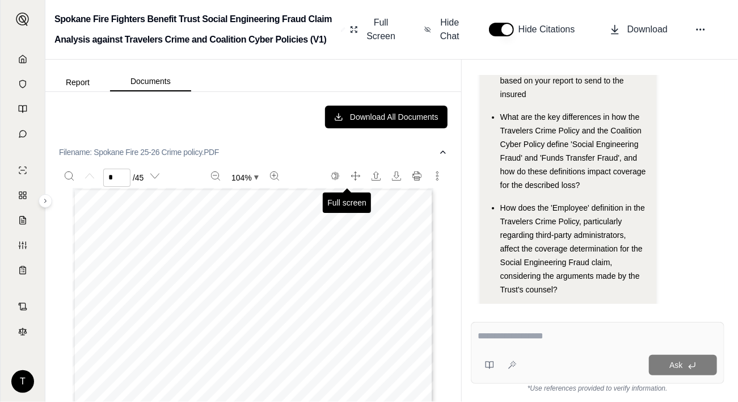
click at [351, 174] on icon "Full screen" at bounding box center [355, 175] width 9 height 9
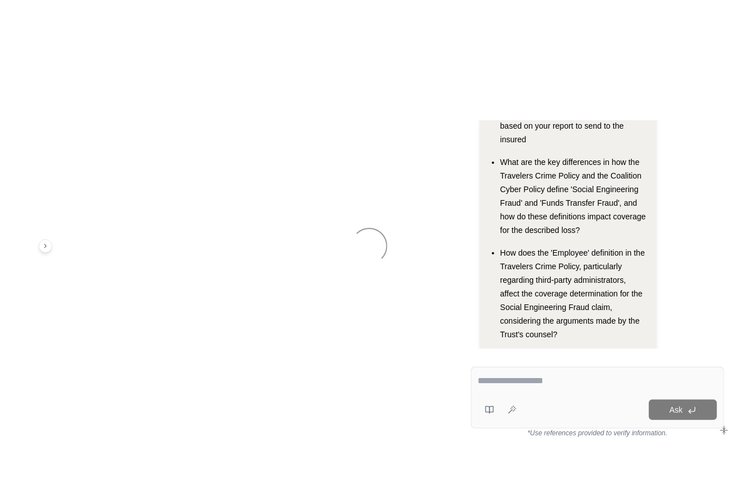
scroll to position [106, 0]
